Goal: Use online tool/utility: Utilize a website feature to perform a specific function

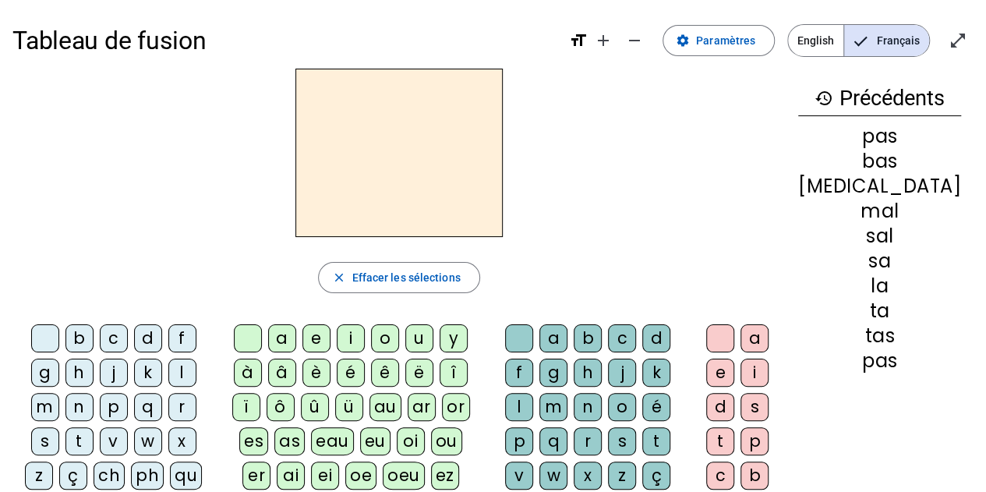
drag, startPoint x: 62, startPoint y: 342, endPoint x: 178, endPoint y: 337, distance: 116.3
click at [65, 342] on div "b" at bounding box center [79, 338] width 28 height 28
click at [399, 334] on div "o" at bounding box center [385, 338] width 28 height 28
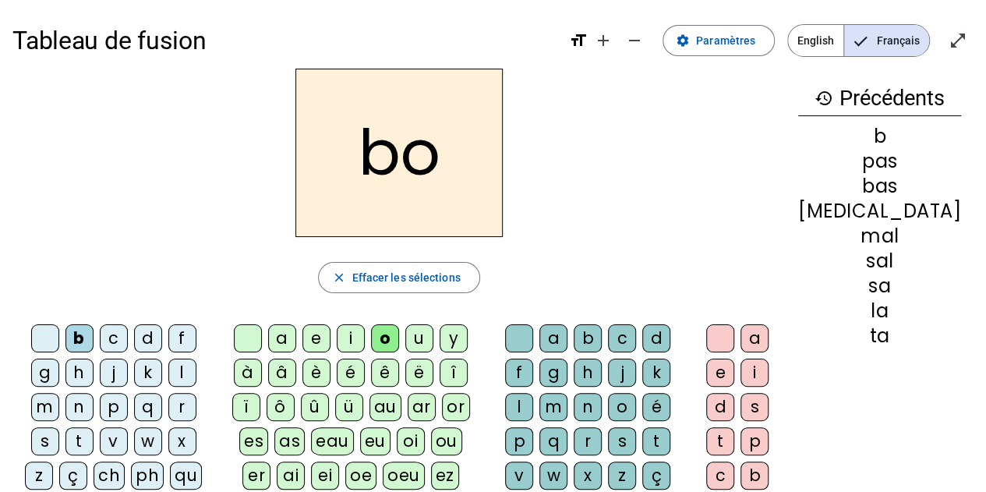
click at [533, 393] on div "l" at bounding box center [519, 407] width 28 height 28
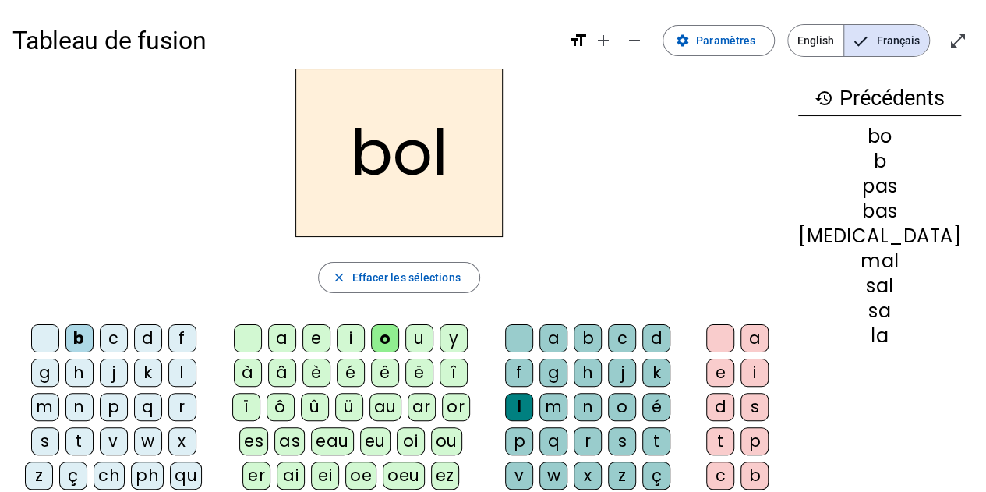
click at [59, 427] on div "s" at bounding box center [45, 441] width 28 height 28
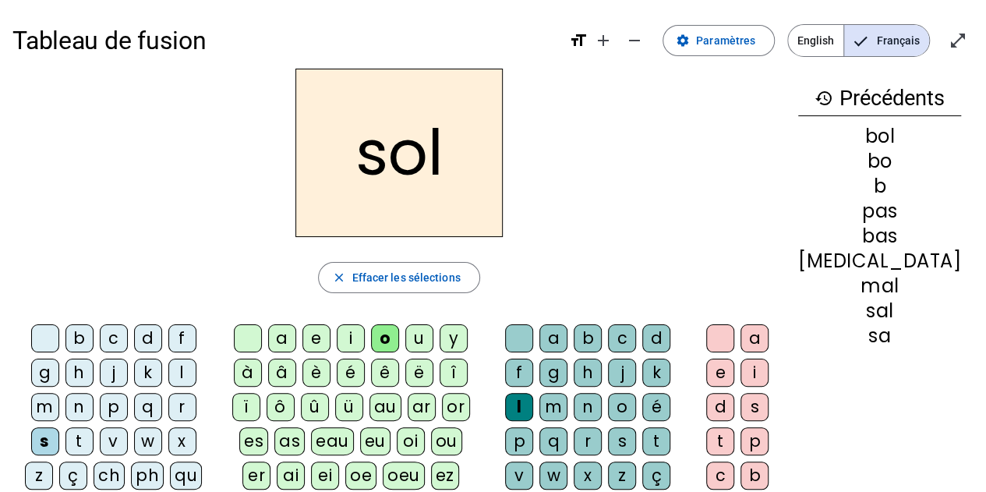
click at [365, 341] on div "i" at bounding box center [351, 338] width 28 height 28
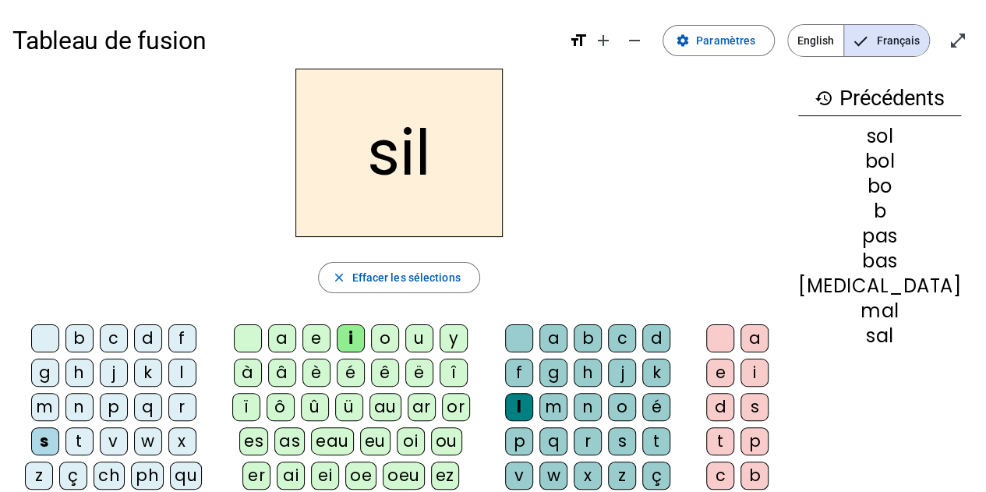
click at [532, 328] on div at bounding box center [519, 338] width 28 height 28
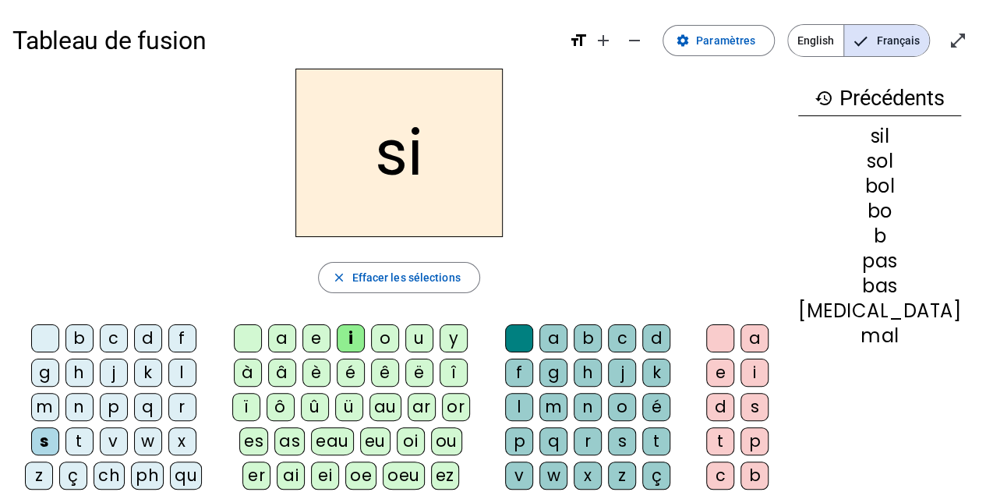
click at [94, 393] on div "n" at bounding box center [79, 407] width 28 height 28
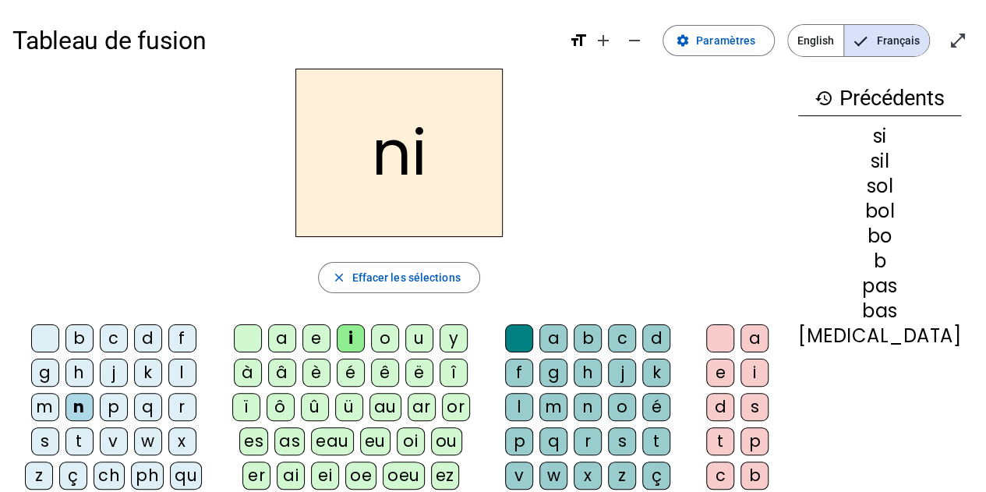
click at [329, 342] on div "e" at bounding box center [317, 338] width 28 height 28
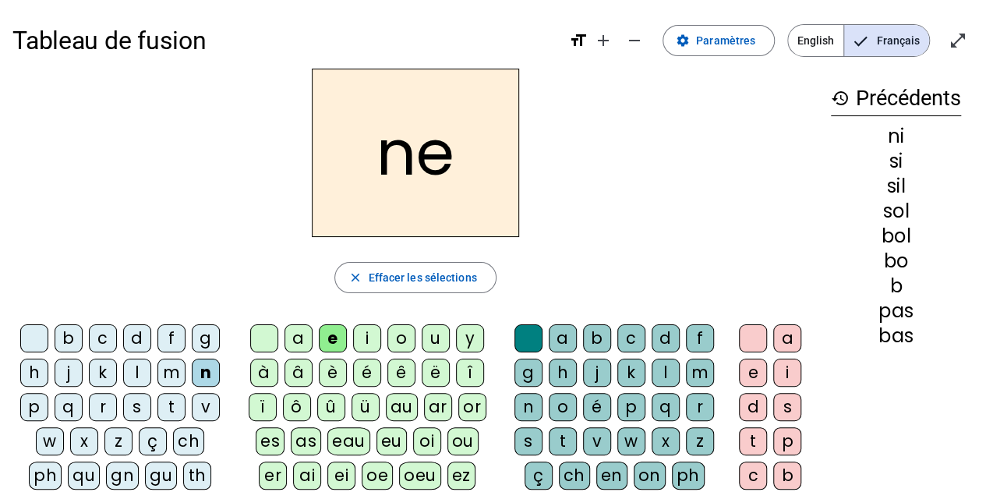
click at [135, 370] on div "l" at bounding box center [137, 373] width 28 height 28
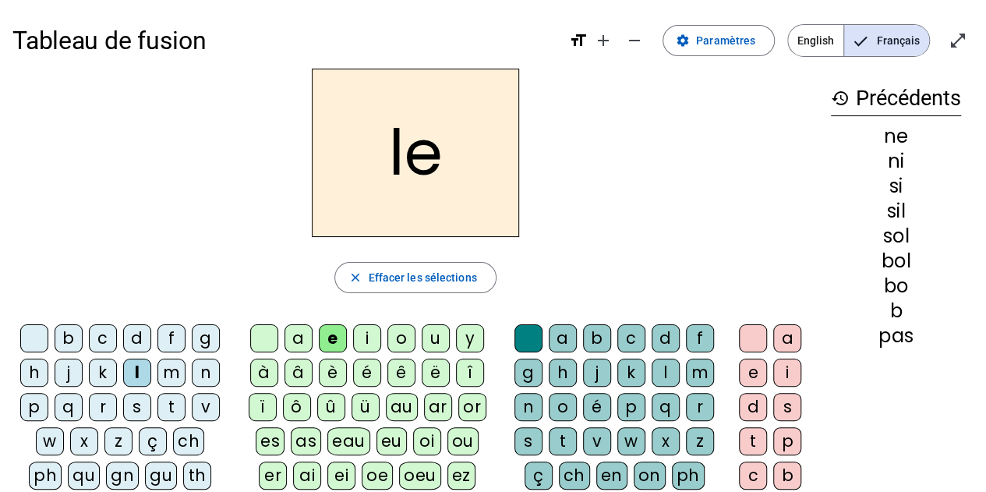
click at [296, 338] on div "a" at bounding box center [299, 338] width 28 height 28
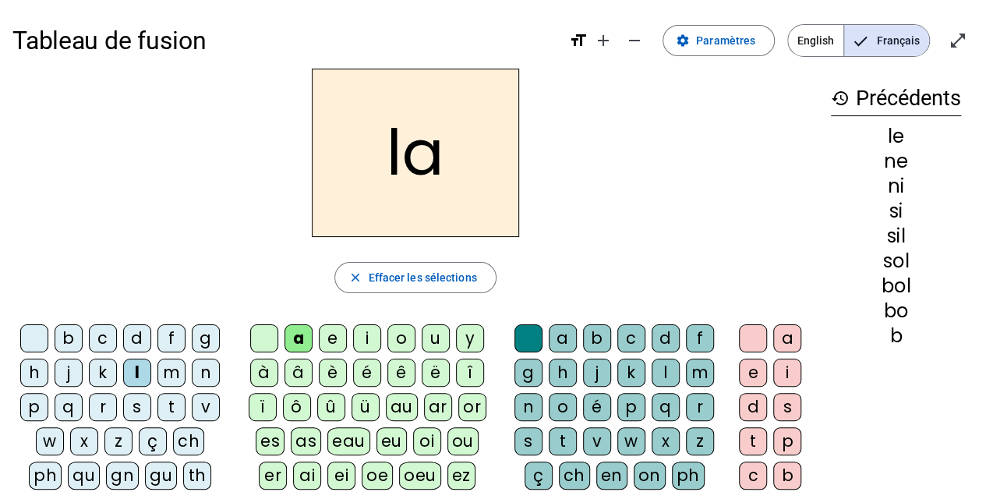
click at [213, 405] on div "v" at bounding box center [206, 407] width 28 height 28
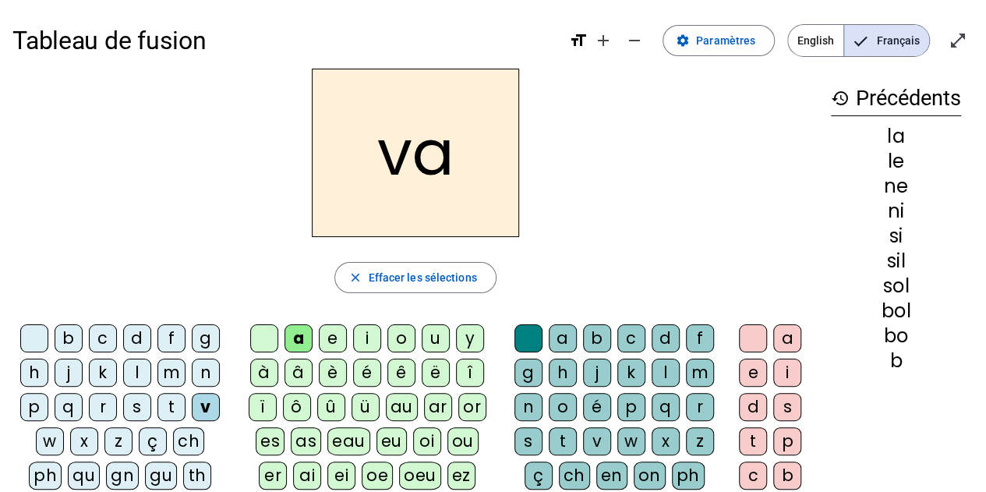
click at [168, 398] on div "t" at bounding box center [172, 407] width 28 height 28
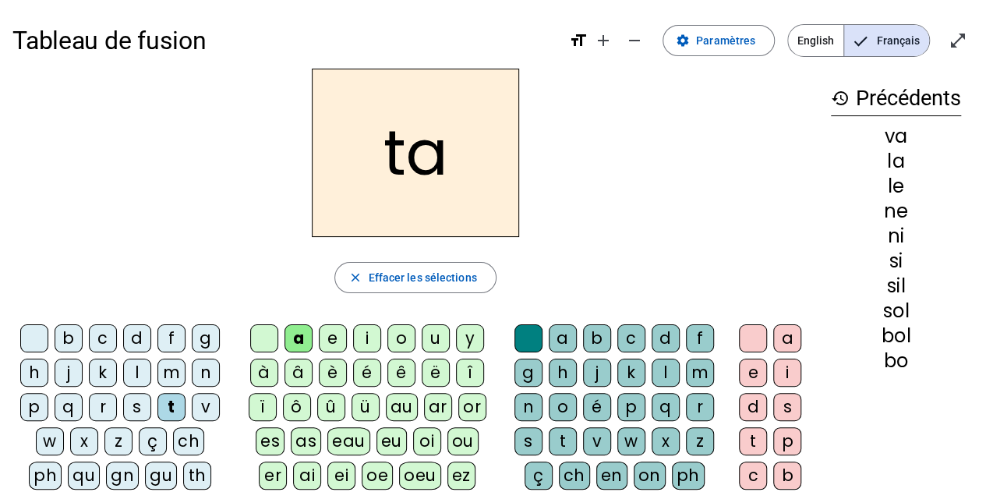
click at [339, 336] on div "e" at bounding box center [333, 338] width 28 height 28
click at [131, 339] on div "d" at bounding box center [137, 338] width 28 height 28
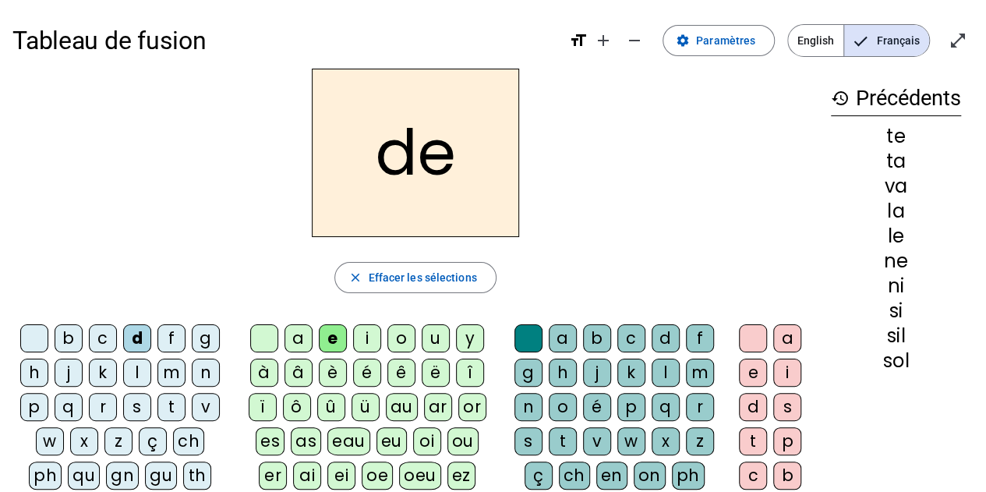
click at [168, 372] on div "m" at bounding box center [172, 373] width 28 height 28
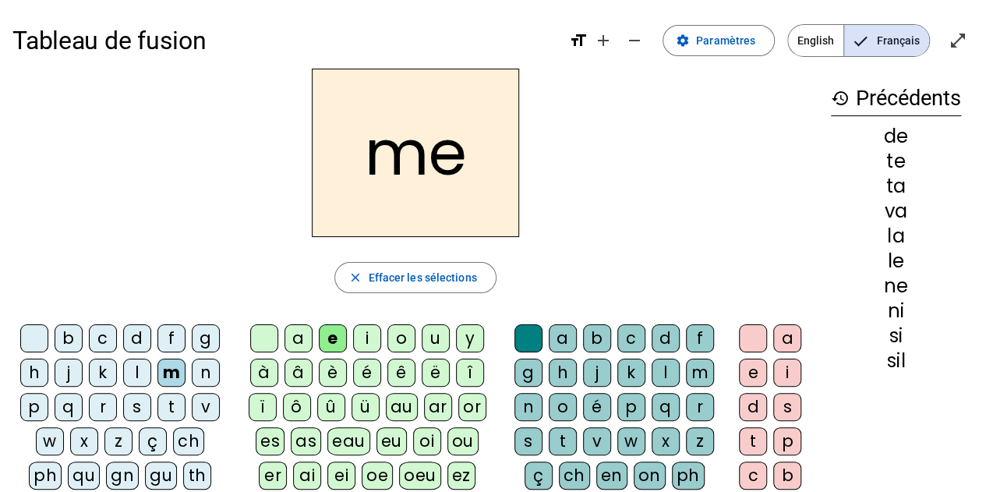
click at [298, 336] on div "a" at bounding box center [299, 338] width 28 height 28
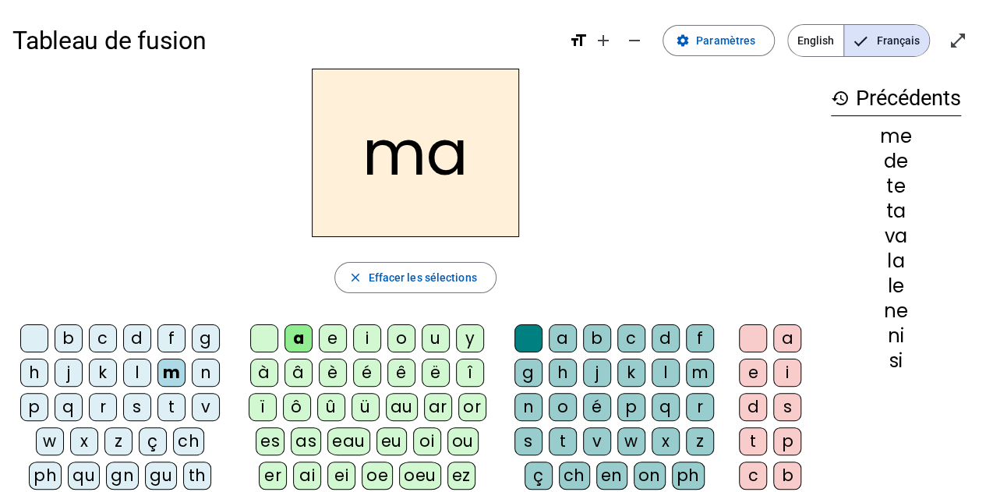
click at [656, 374] on div "l" at bounding box center [666, 373] width 28 height 28
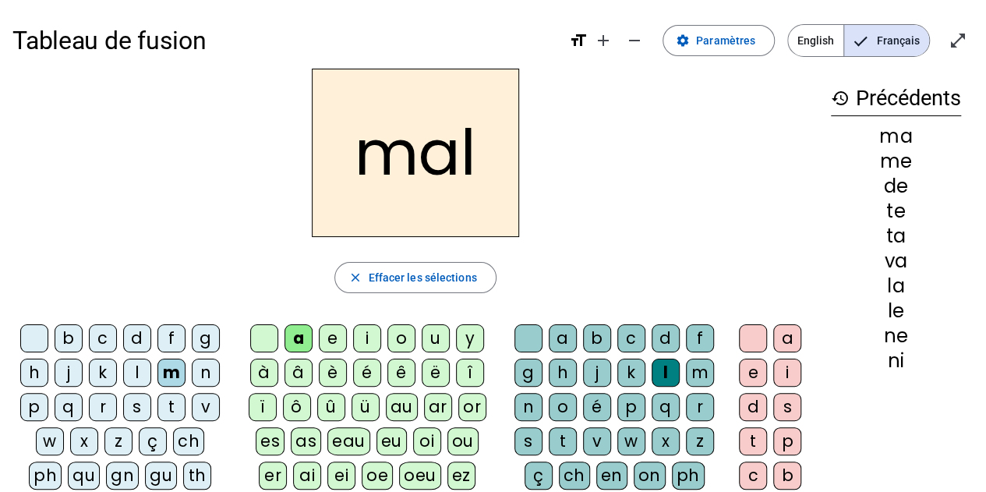
click at [65, 334] on div "b" at bounding box center [69, 338] width 28 height 28
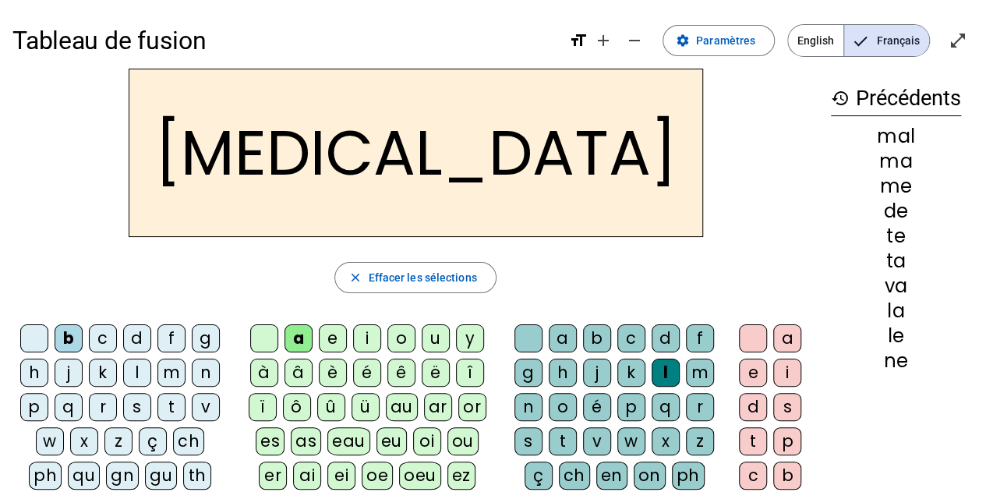
click at [632, 340] on div "c" at bounding box center [632, 338] width 28 height 28
